Goal: Ask a question

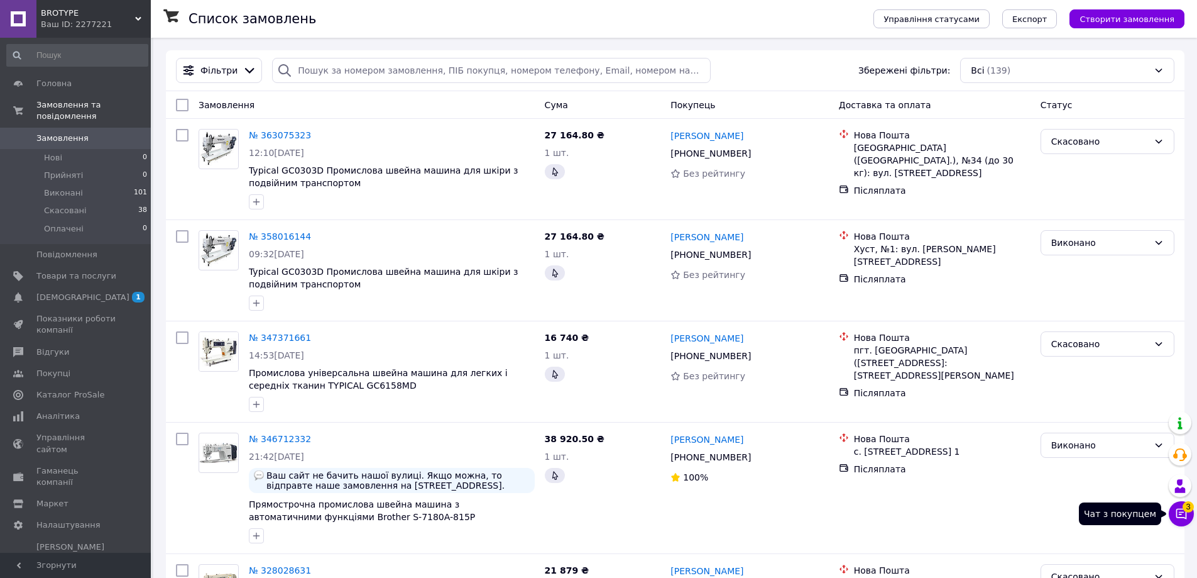
click at [1180, 510] on icon at bounding box center [1181, 513] width 13 height 13
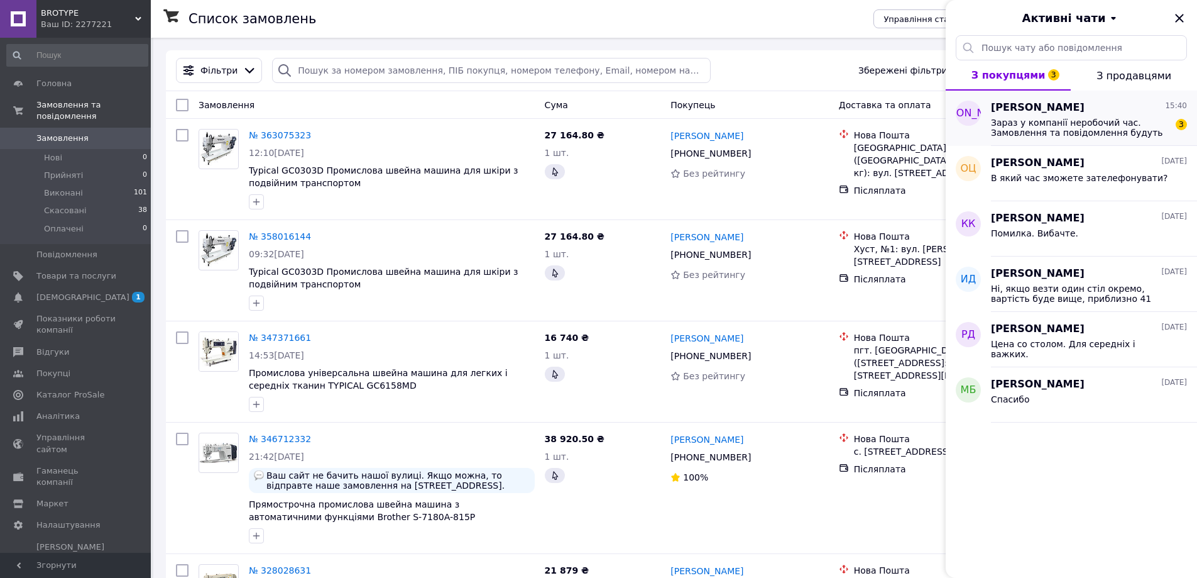
click at [1017, 125] on span "Зараз у компанії неробочий час. Замовлення та повідомлення будуть оброблені з 0…" at bounding box center [1080, 128] width 178 height 20
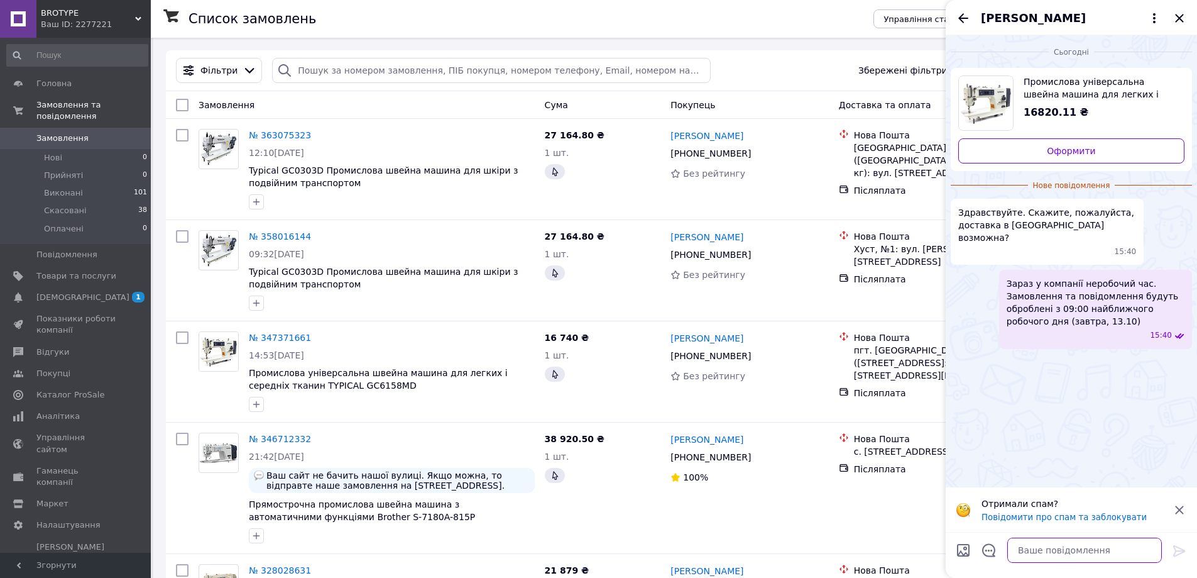
click at [1044, 552] on textarea at bounding box center [1084, 549] width 155 height 25
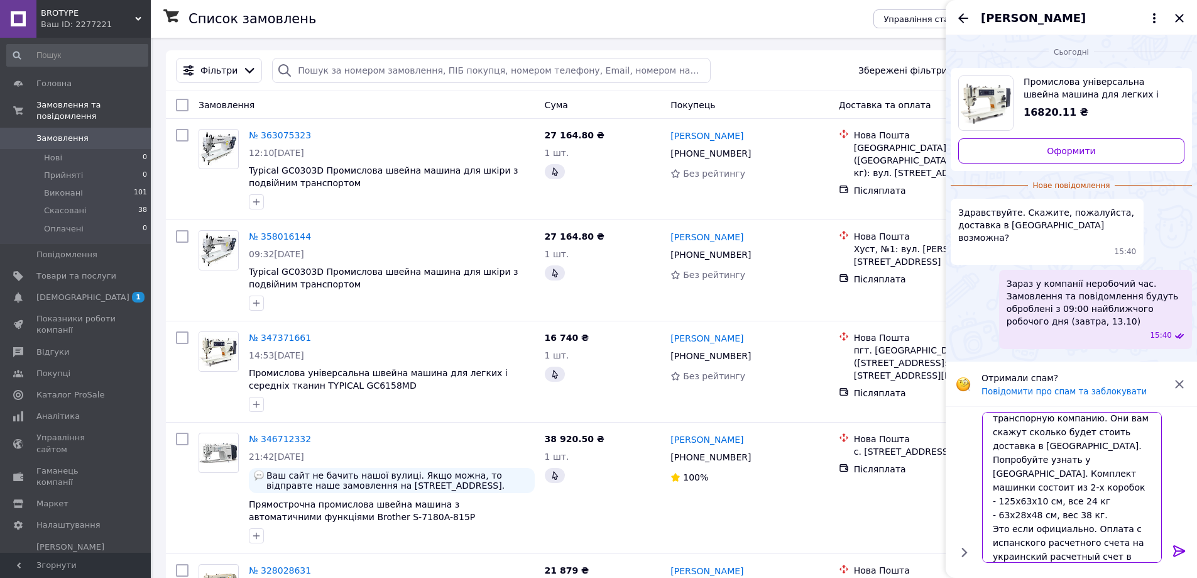
scroll to position [48, 0]
click at [1090, 502] on textarea "Здравствуйте.! Вам нужно обратиться в любую транспорную компанию. Они вам скажу…" at bounding box center [1072, 487] width 180 height 151
click at [1138, 555] on textarea "Здравствуйте.! Вам нужно обратиться в любую транспорную компанию. Они вам скажу…" at bounding box center [1072, 487] width 180 height 151
click at [1104, 544] on textarea "Здравствуйте.! Вам нужно обратиться в любую транспорную компанию. Они вам скажу…" at bounding box center [1072, 487] width 180 height 151
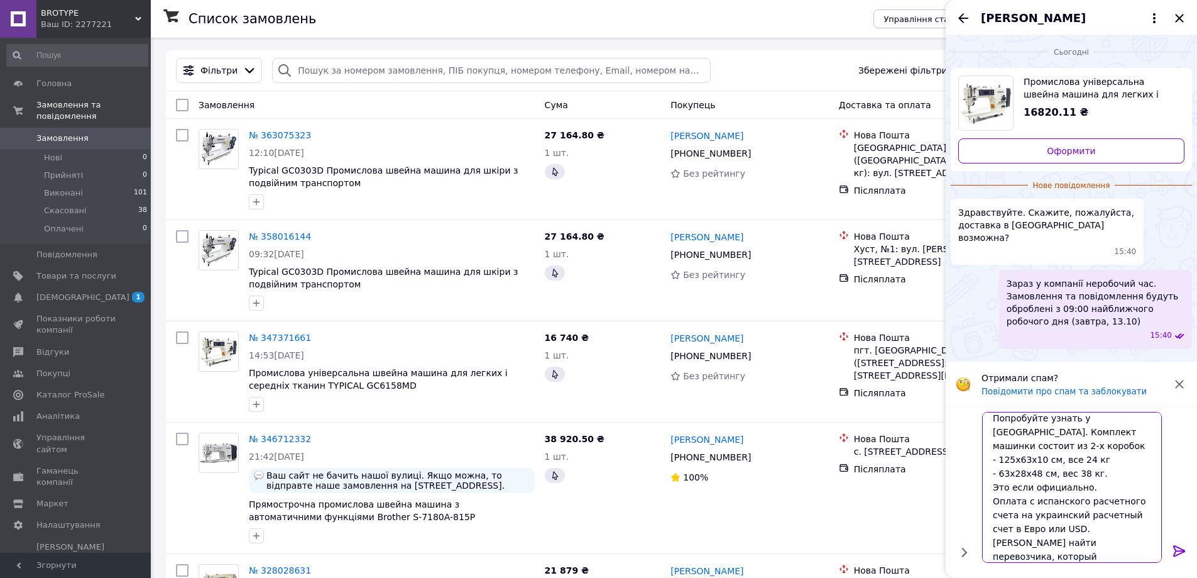
click at [1122, 557] on textarea "Здравствуйте.! Вам нужно обратиться в любую транспорную компанию. Они вам скажу…" at bounding box center [1072, 487] width 180 height 151
type textarea "Здравствуйте.! Вам нужно обратиться в любую транспорную компанию. Они вам скажу…"
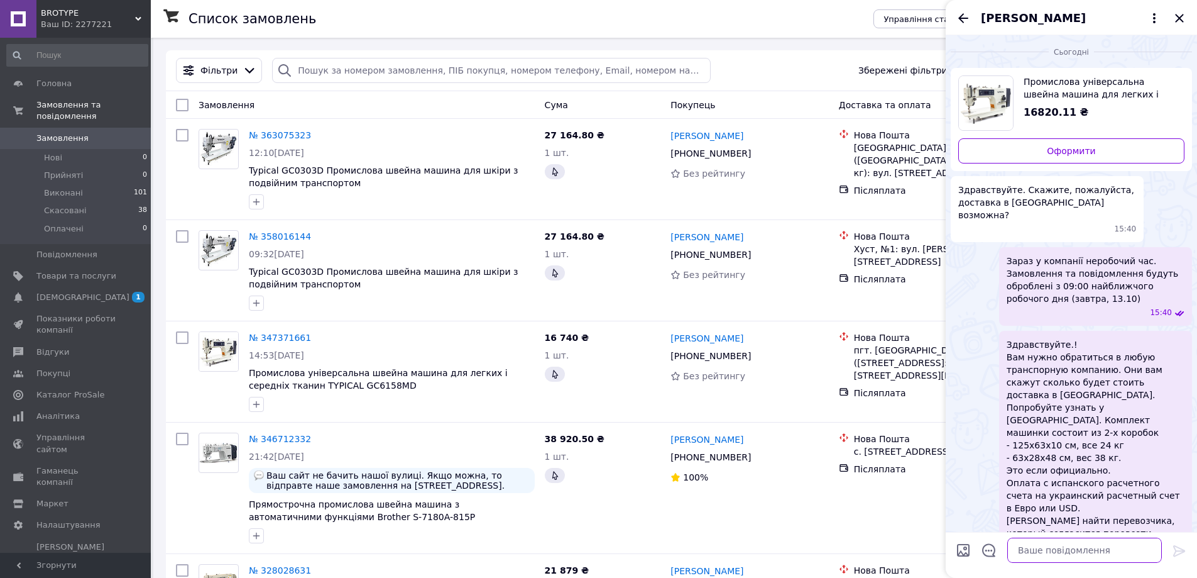
scroll to position [33, 0]
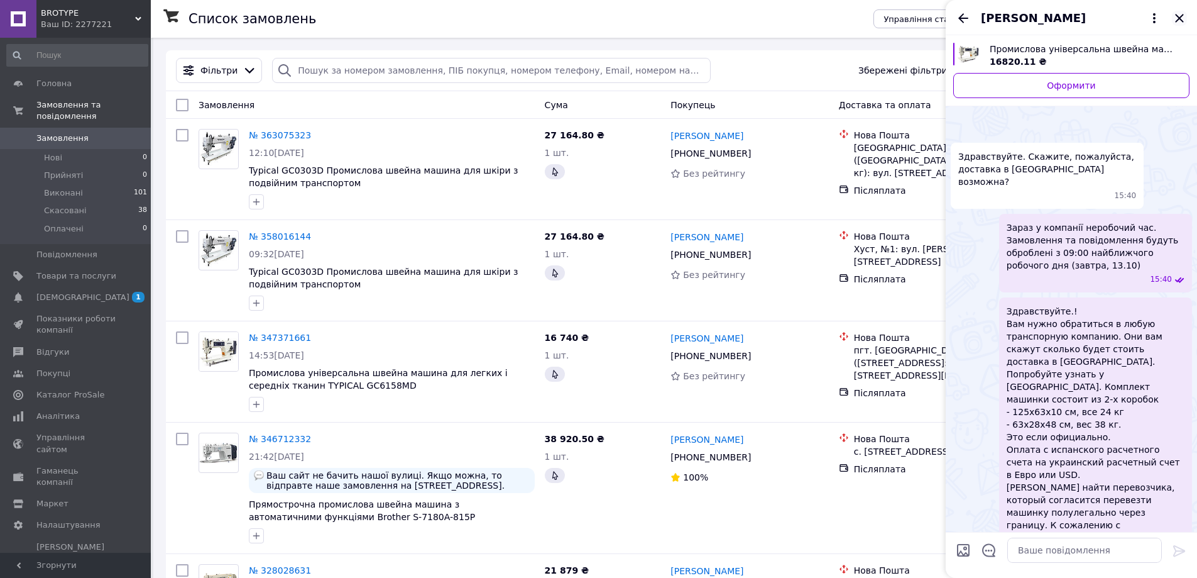
click at [1178, 20] on icon "Закрити" at bounding box center [1179, 18] width 8 height 8
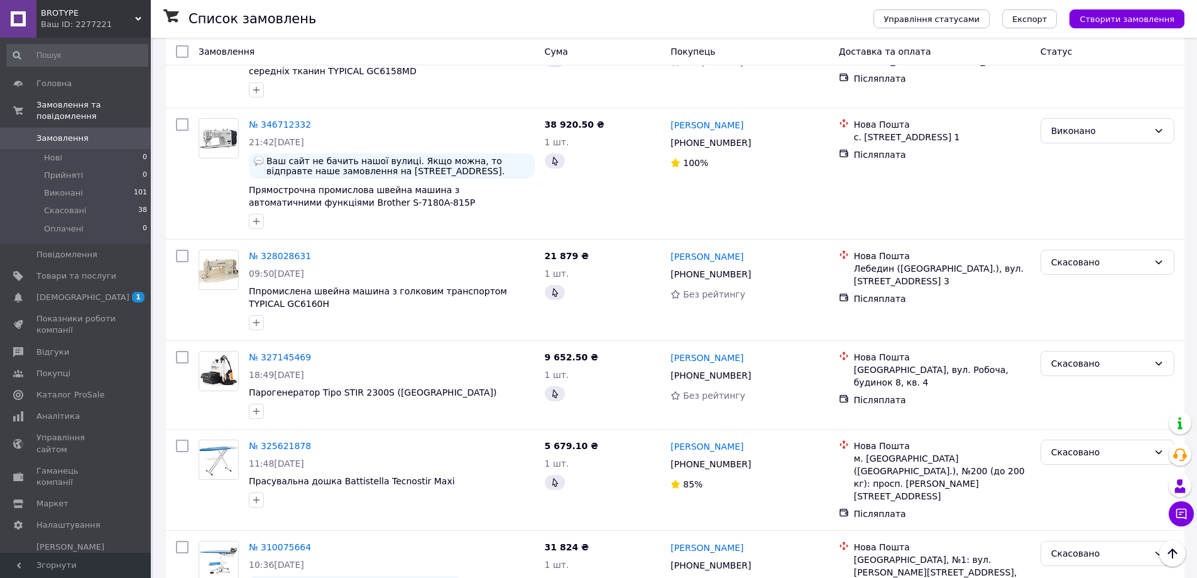
scroll to position [0, 0]
